Goal: Find specific page/section: Find specific page/section

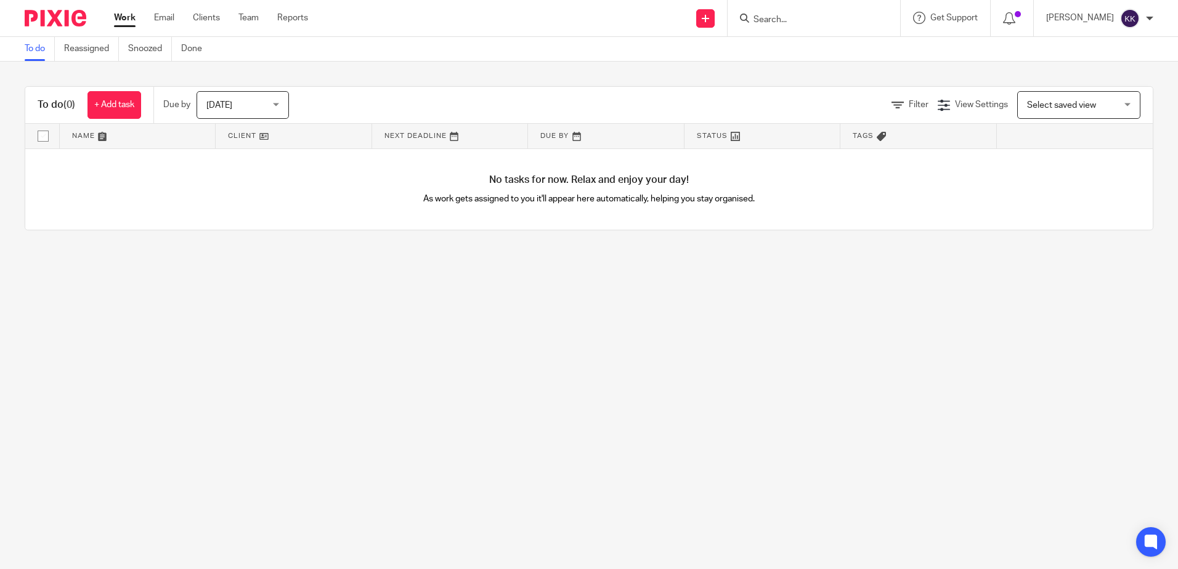
click at [766, 27] on div at bounding box center [813, 18] width 172 height 36
click at [769, 22] on input "Search" at bounding box center [807, 20] width 111 height 11
paste input "+44 7384 617172"
click at [799, 18] on input "+44 7384 617172" at bounding box center [807, 20] width 111 height 11
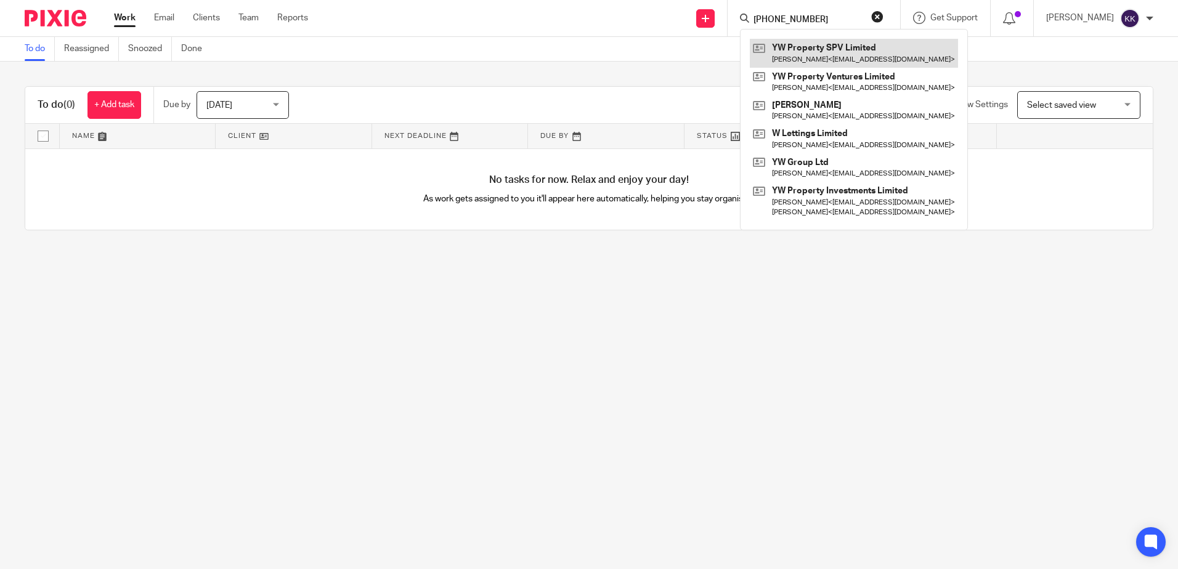
type input "+447384617172"
click at [870, 54] on link at bounding box center [854, 53] width 208 height 28
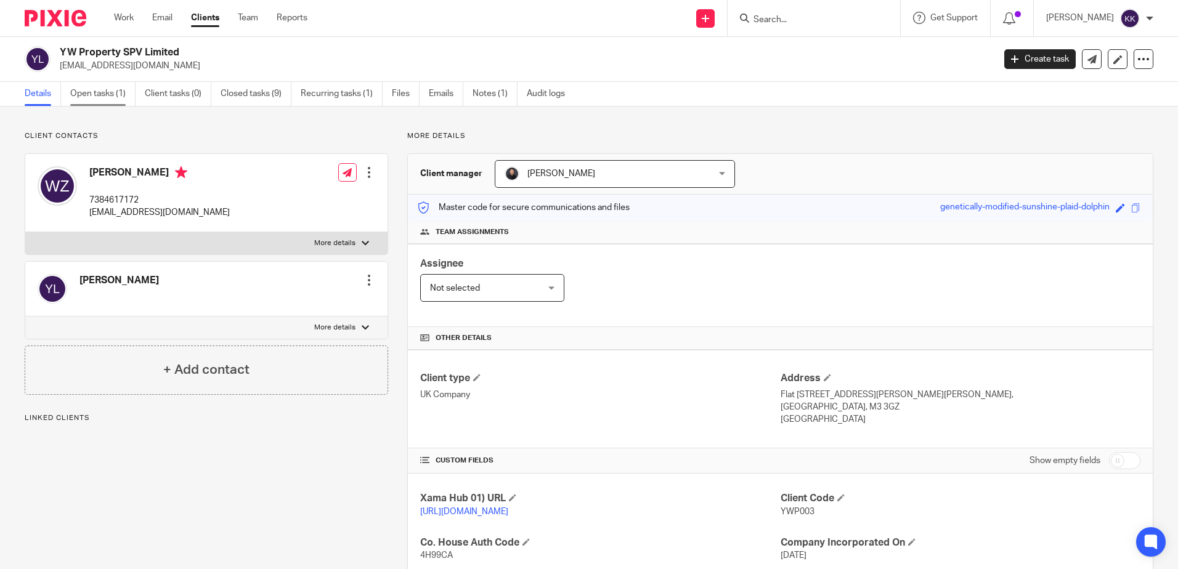
click at [91, 87] on link "Open tasks (1)" at bounding box center [102, 94] width 65 height 24
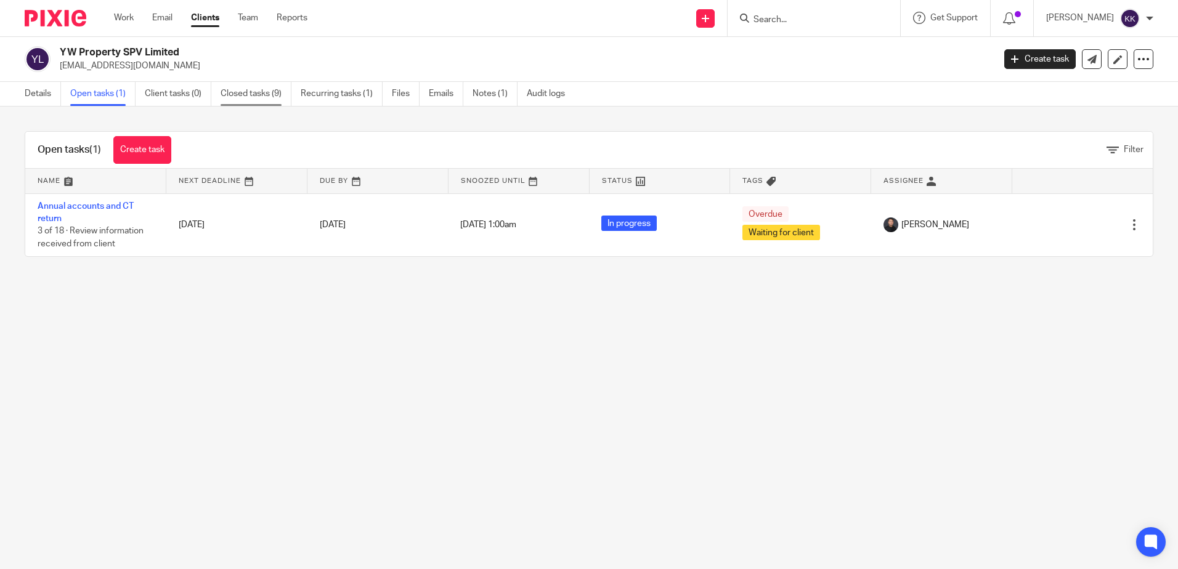
click at [254, 91] on link "Closed tasks (9)" at bounding box center [255, 94] width 71 height 24
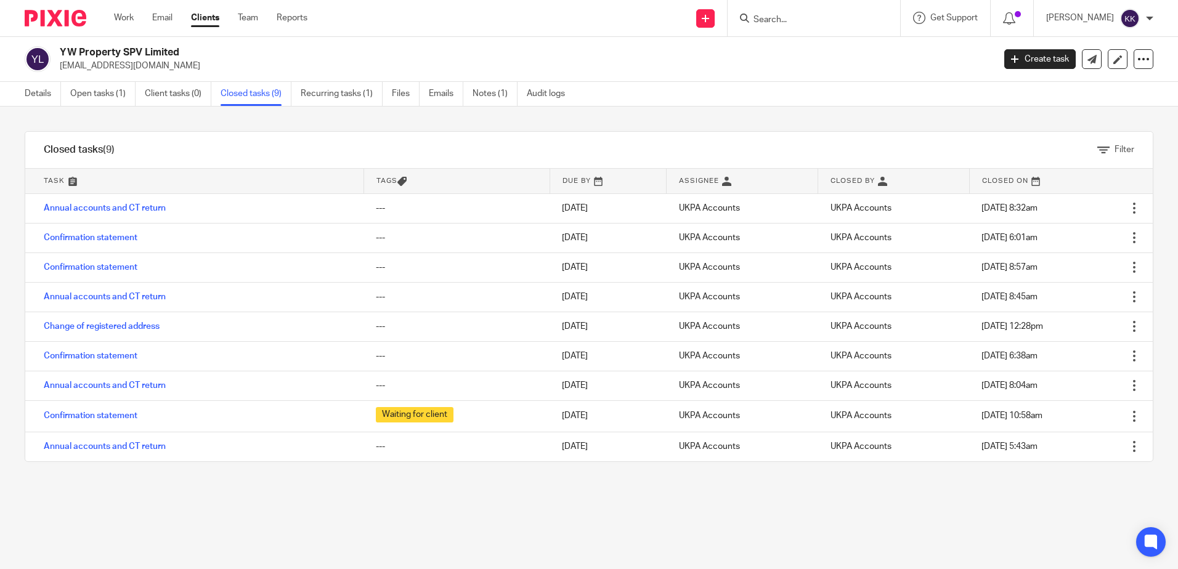
click at [113, 89] on link "Open tasks (1)" at bounding box center [102, 94] width 65 height 24
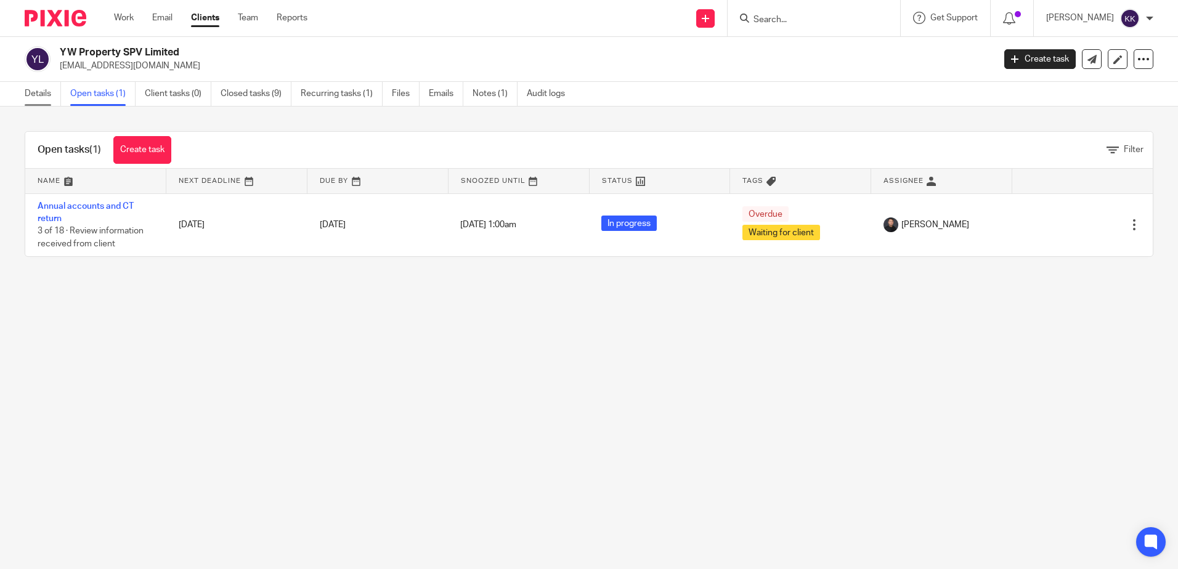
click at [41, 99] on link "Details" at bounding box center [43, 94] width 36 height 24
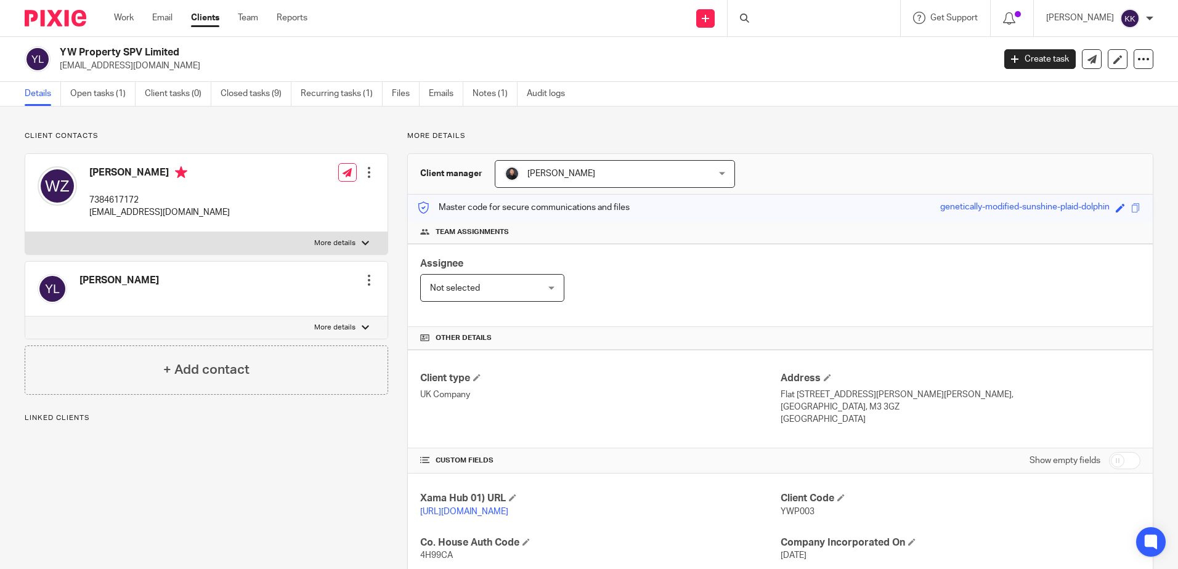
click at [135, 172] on h4 "[PERSON_NAME]" at bounding box center [159, 173] width 140 height 15
drag, startPoint x: 135, startPoint y: 172, endPoint x: 93, endPoint y: 172, distance: 41.9
click at [93, 172] on h4 "[PERSON_NAME]" at bounding box center [159, 173] width 140 height 15
copy h4 "[PERSON_NAME]"
drag, startPoint x: 140, startPoint y: 199, endPoint x: 91, endPoint y: 201, distance: 49.3
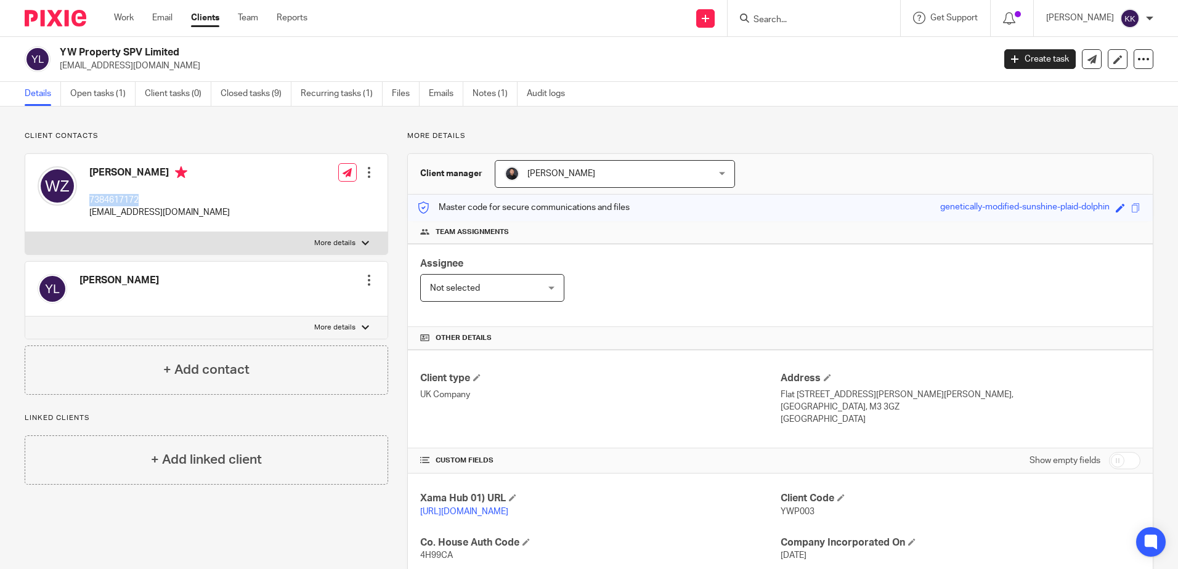
click at [91, 201] on p "7384617172" at bounding box center [159, 200] width 140 height 12
copy p "7384617172"
